Goal: Navigation & Orientation: Find specific page/section

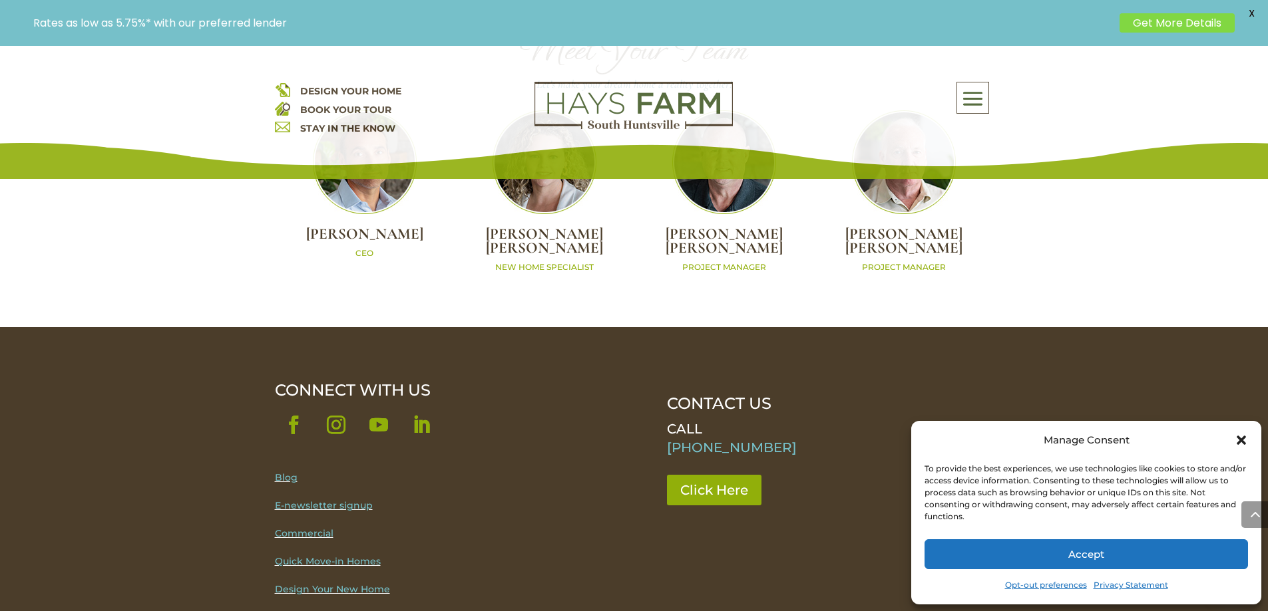
scroll to position [4717, 0]
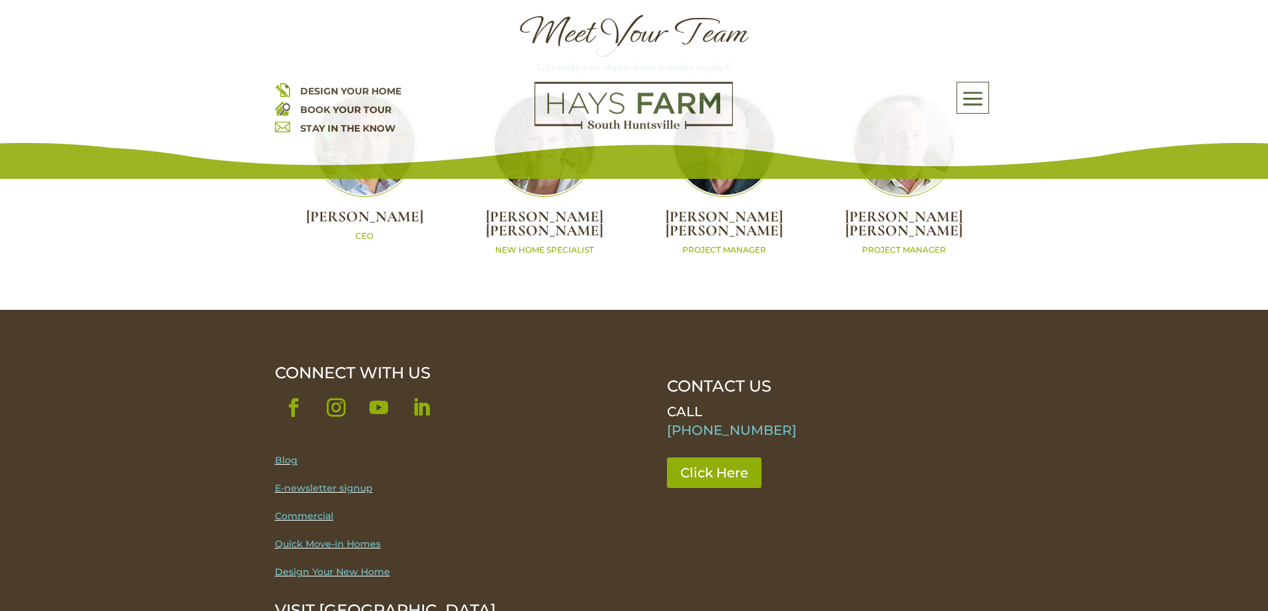
click at [327, 510] on link "Commercial" at bounding box center [304, 516] width 59 height 12
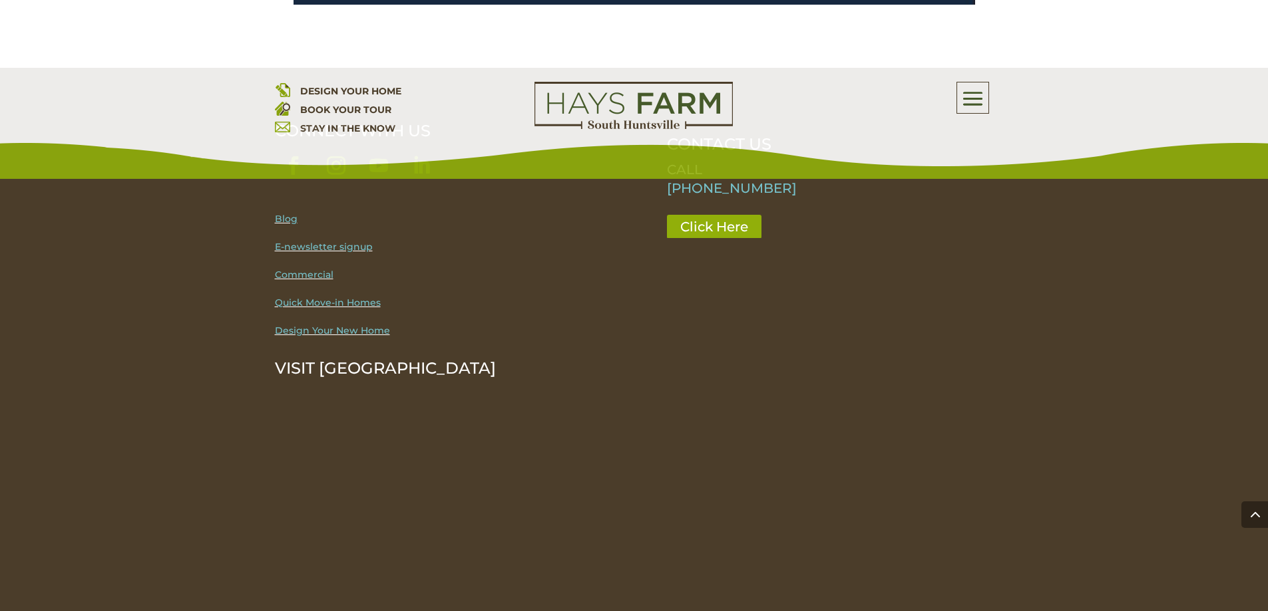
scroll to position [2525, 0]
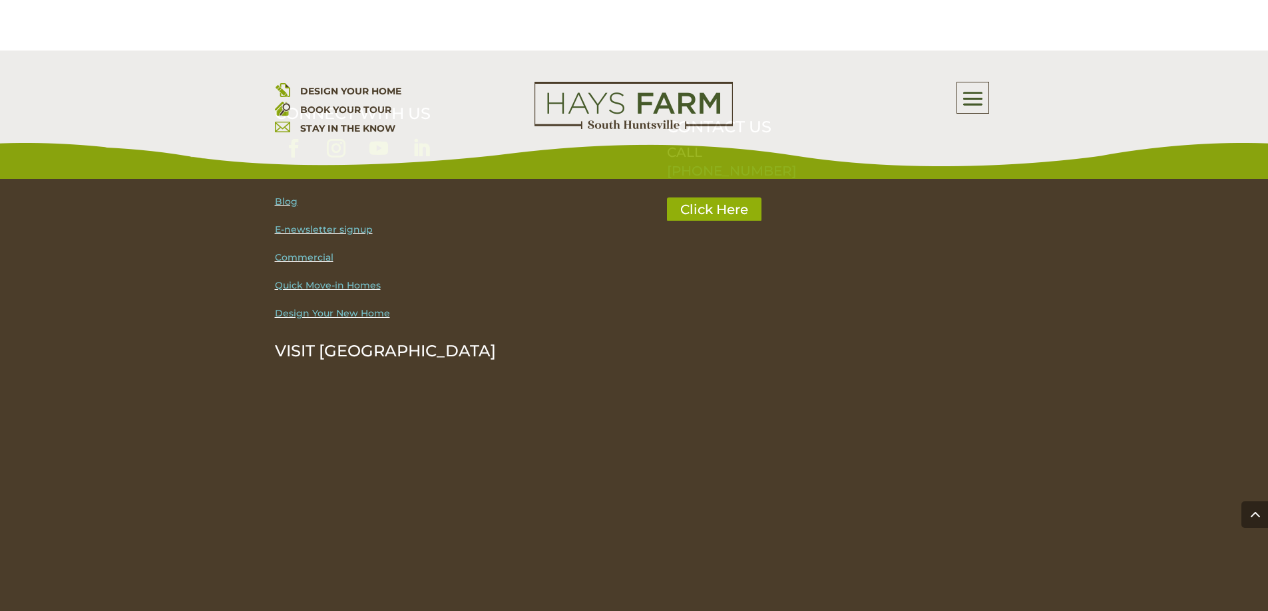
click at [331, 279] on link "Quick Move-in Homes" at bounding box center [328, 285] width 106 height 12
